Goal: Information Seeking & Learning: Learn about a topic

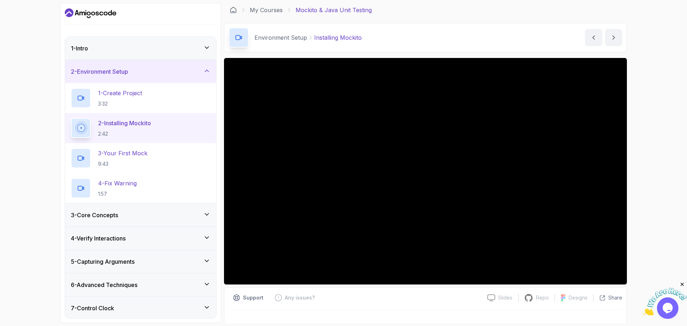
scroll to position [11, 0]
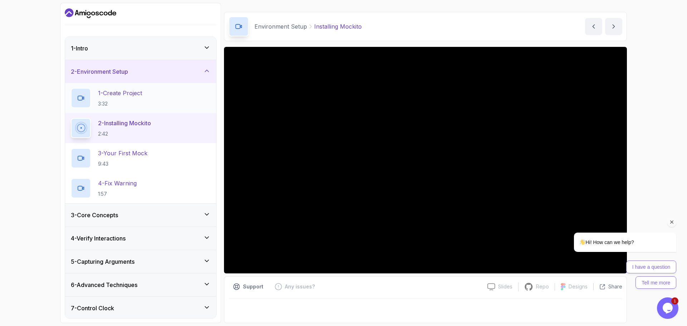
click at [137, 95] on p "1 - Create Project" at bounding box center [120, 93] width 44 height 9
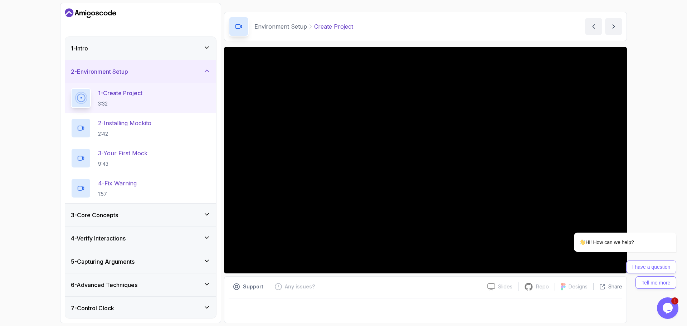
click at [665, 308] on icon "$i18n('chat', 'chat_widget')" at bounding box center [667, 308] width 10 height 11
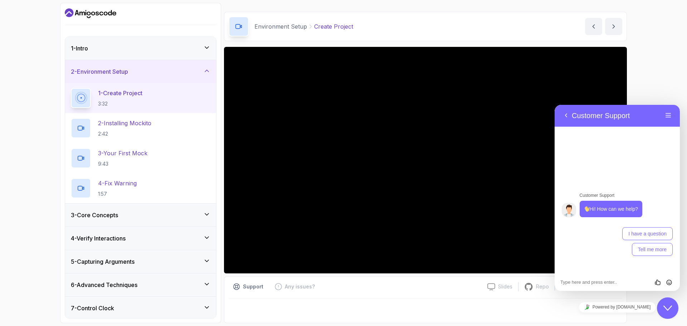
click at [666, 306] on icon "Close Chat This icon closes the chat window." at bounding box center [667, 308] width 9 height 9
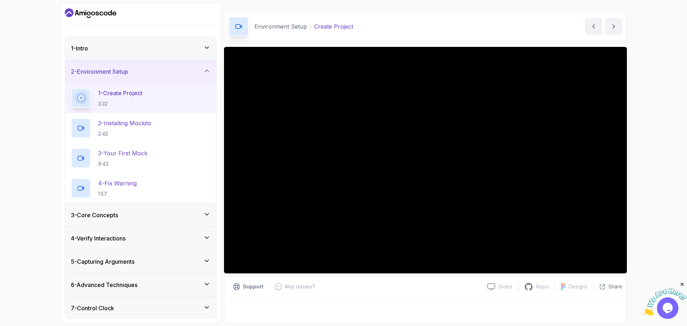
drag, startPoint x: 680, startPoint y: 284, endPoint x: 1323, endPoint y: 565, distance: 701.5
click at [680, 284] on icon "Close" at bounding box center [682, 284] width 6 height 6
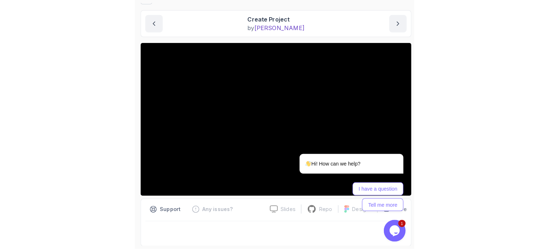
scroll to position [29, 0]
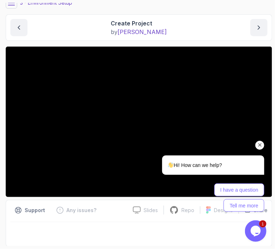
click at [261, 144] on icon "Chat attention grabber" at bounding box center [260, 144] width 6 height 6
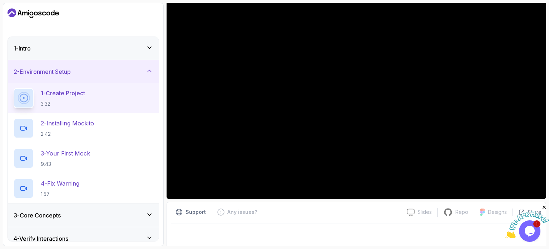
scroll to position [75, 0]
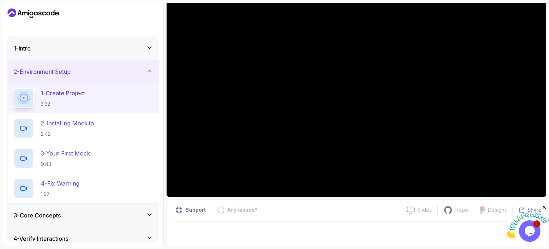
click at [535, 225] on img at bounding box center [527, 224] width 44 height 28
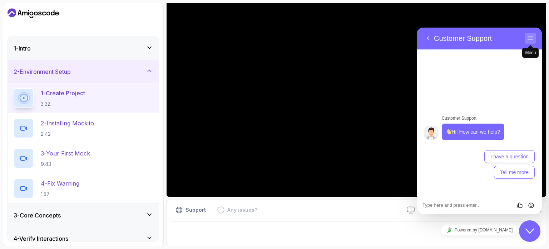
click at [530, 37] on button "Menu" at bounding box center [530, 38] width 11 height 11
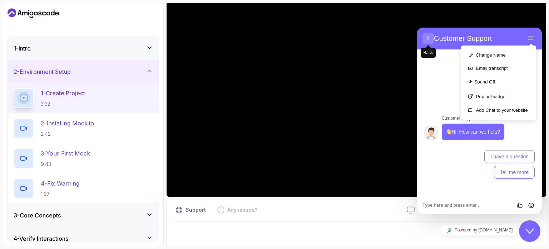
click at [427, 39] on button "Back" at bounding box center [428, 38] width 11 height 11
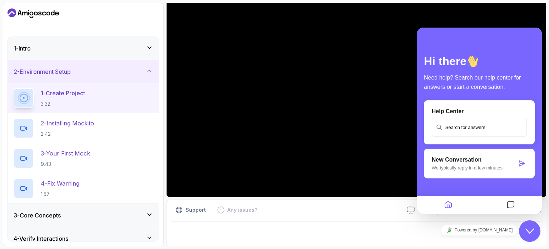
click at [533, 231] on icon "Close Chat This icon closes the chat window." at bounding box center [530, 230] width 9 height 9
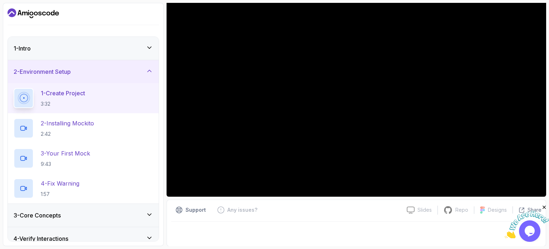
click at [544, 205] on icon "Close" at bounding box center [544, 207] width 6 height 6
click at [149, 216] on icon at bounding box center [149, 214] width 7 height 7
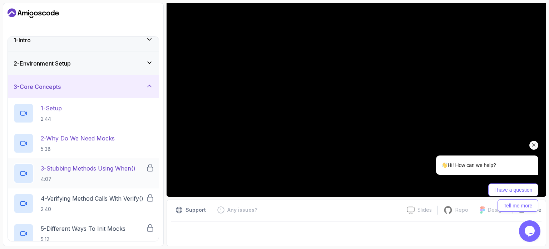
scroll to position [0, 0]
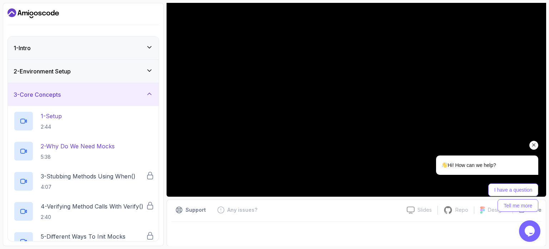
click at [529, 144] on div at bounding box center [478, 145] width 121 height 9
click at [536, 144] on icon "Chat attention grabber" at bounding box center [534, 145] width 6 height 6
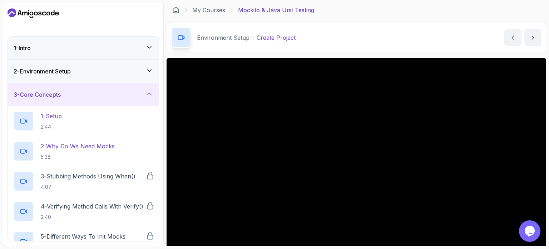
click at [99, 66] on div "2 - Environment Setup" at bounding box center [83, 71] width 151 height 23
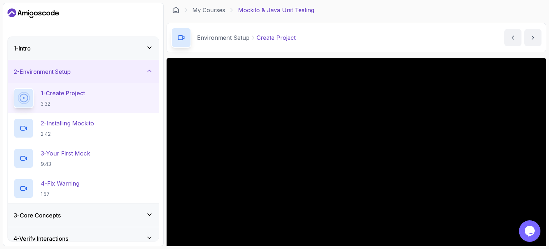
scroll to position [36, 0]
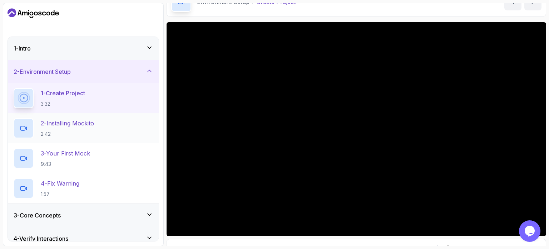
click at [83, 127] on p "2 - Installing Mockito" at bounding box center [67, 123] width 53 height 9
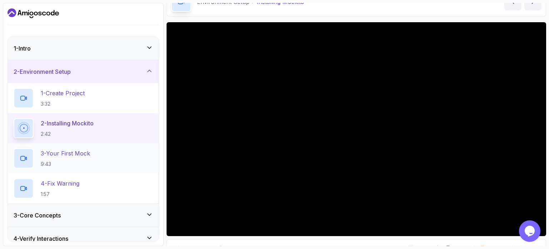
click at [89, 156] on p "3 - Your First Mock" at bounding box center [65, 153] width 49 height 9
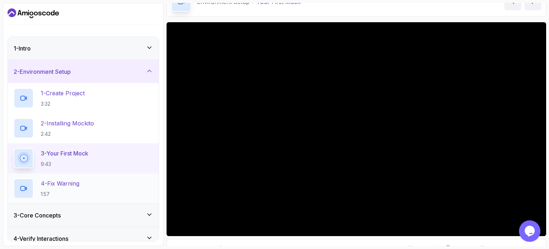
click at [61, 180] on p "4 - Fix Warning" at bounding box center [60, 183] width 39 height 9
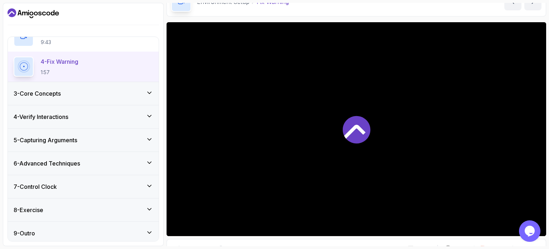
scroll to position [124, 0]
